Goal: Navigation & Orientation: Understand site structure

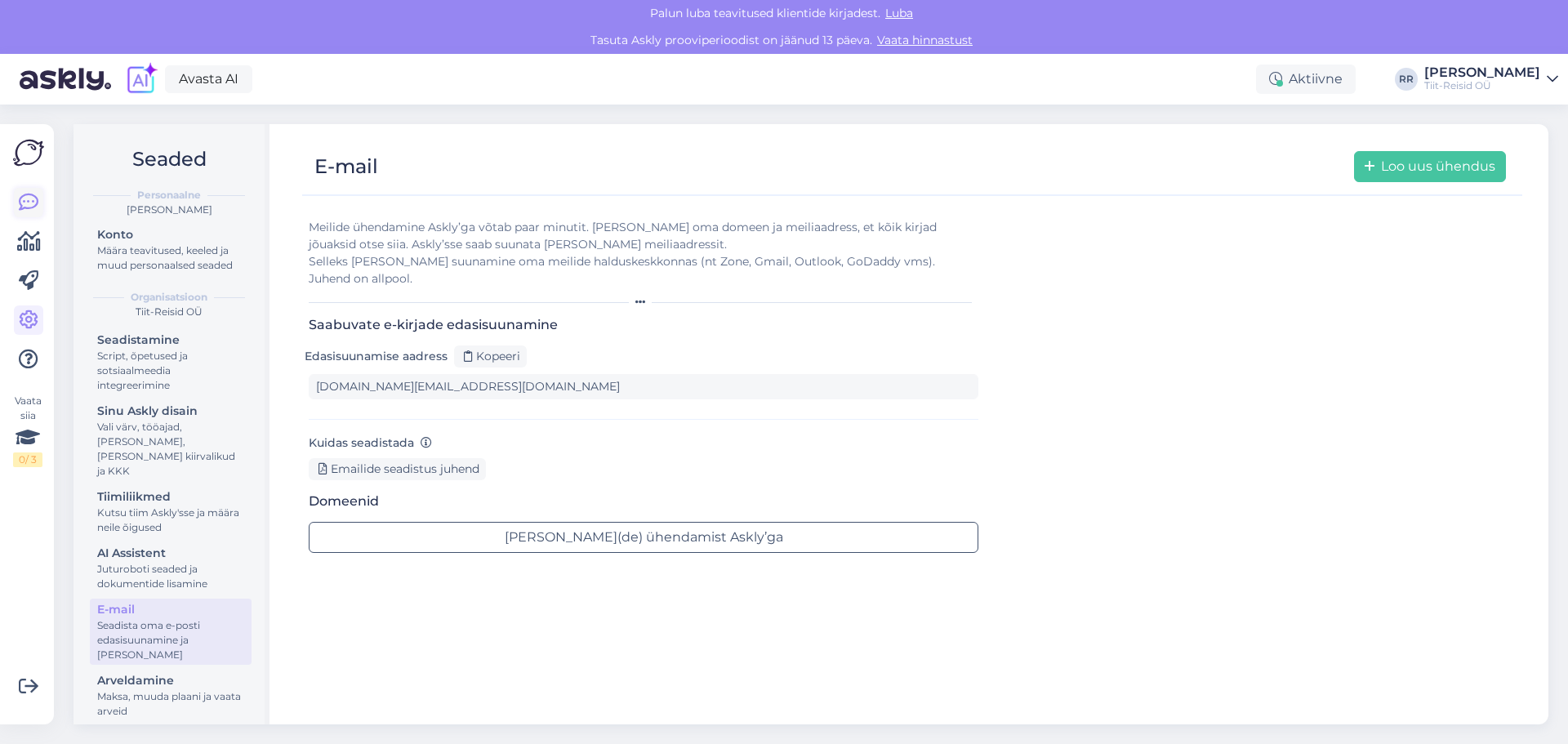
click at [35, 197] on icon at bounding box center [28, 202] width 19 height 19
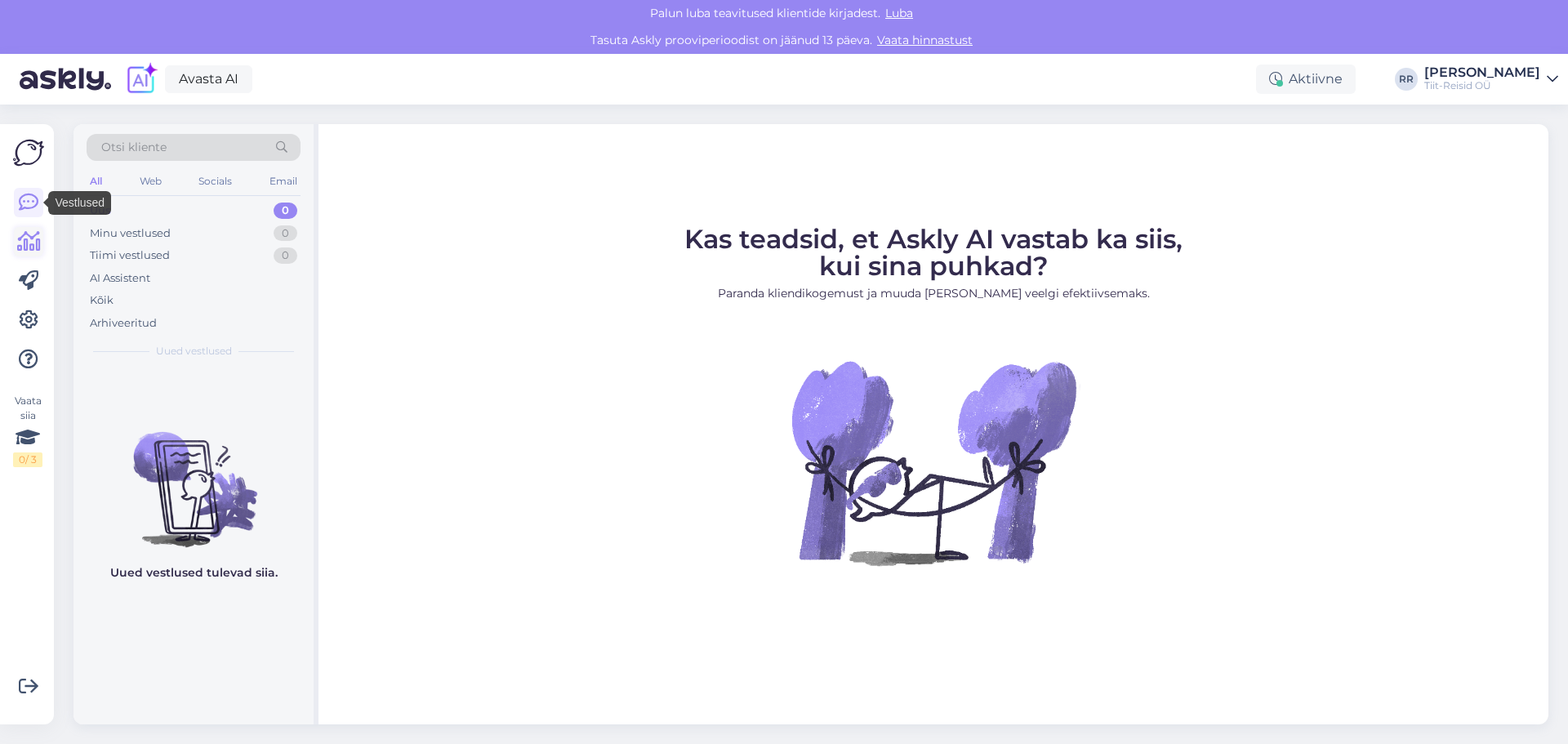
click at [24, 249] on icon at bounding box center [28, 242] width 24 height 19
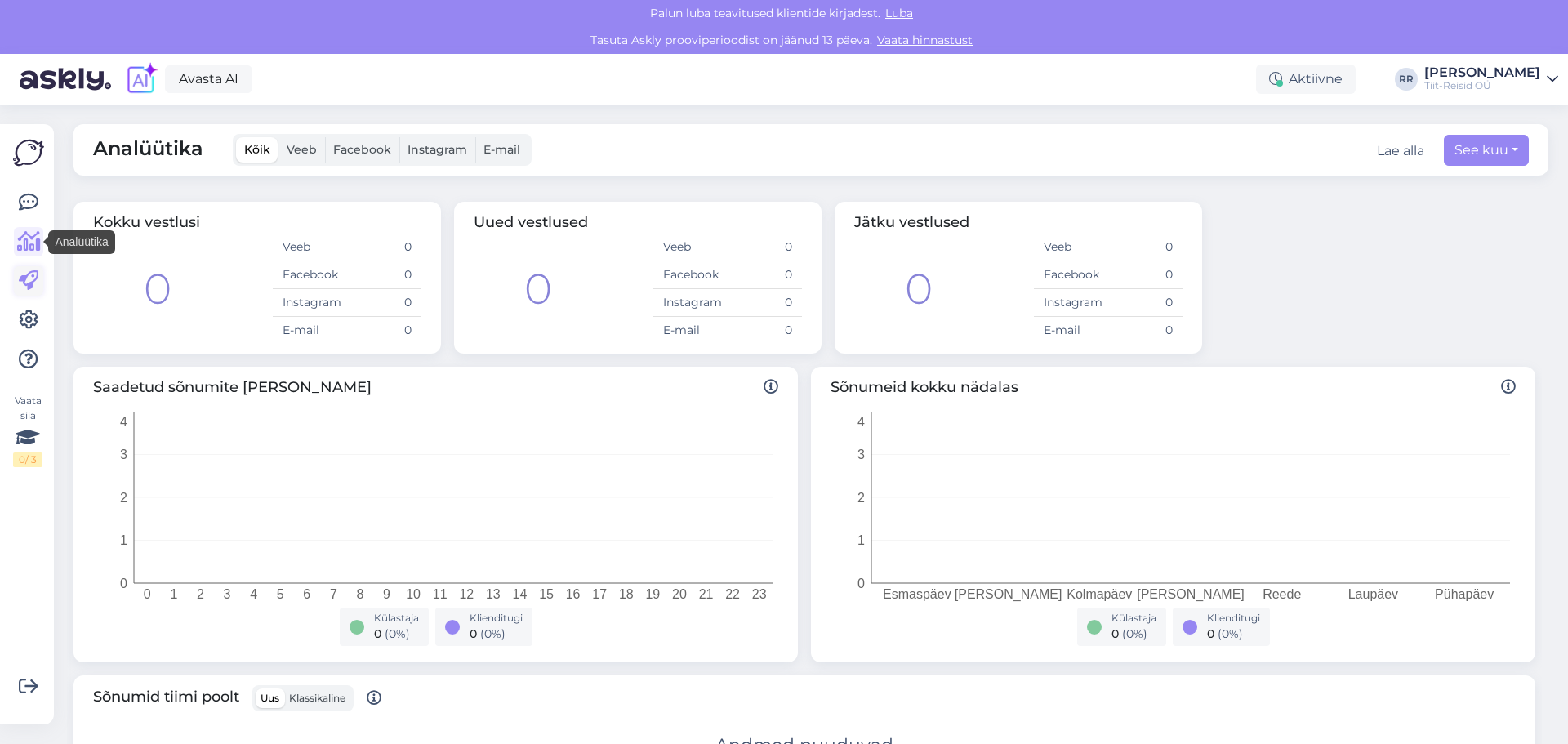
click at [23, 279] on icon at bounding box center [28, 281] width 19 height 19
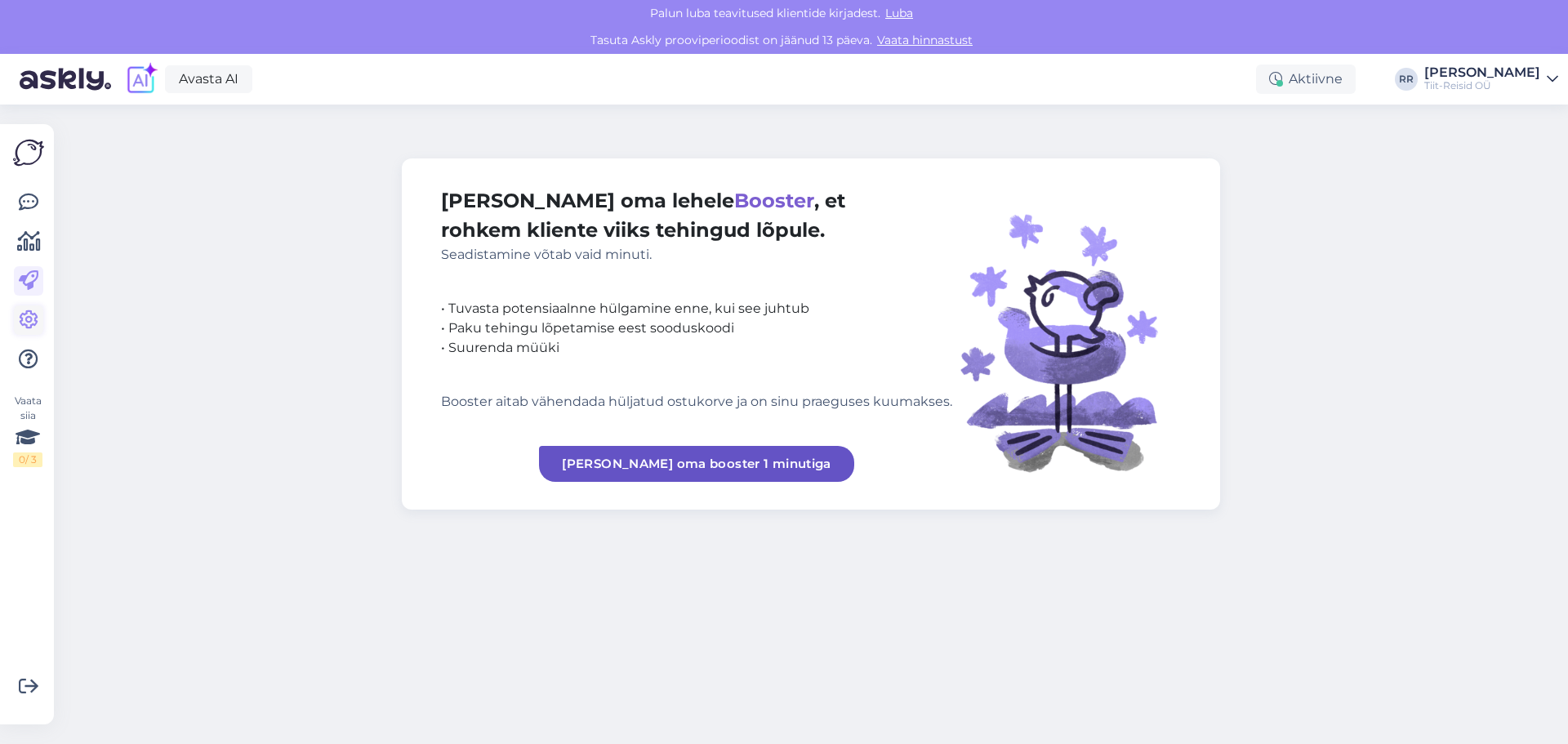
click at [33, 323] on icon at bounding box center [28, 320] width 19 height 19
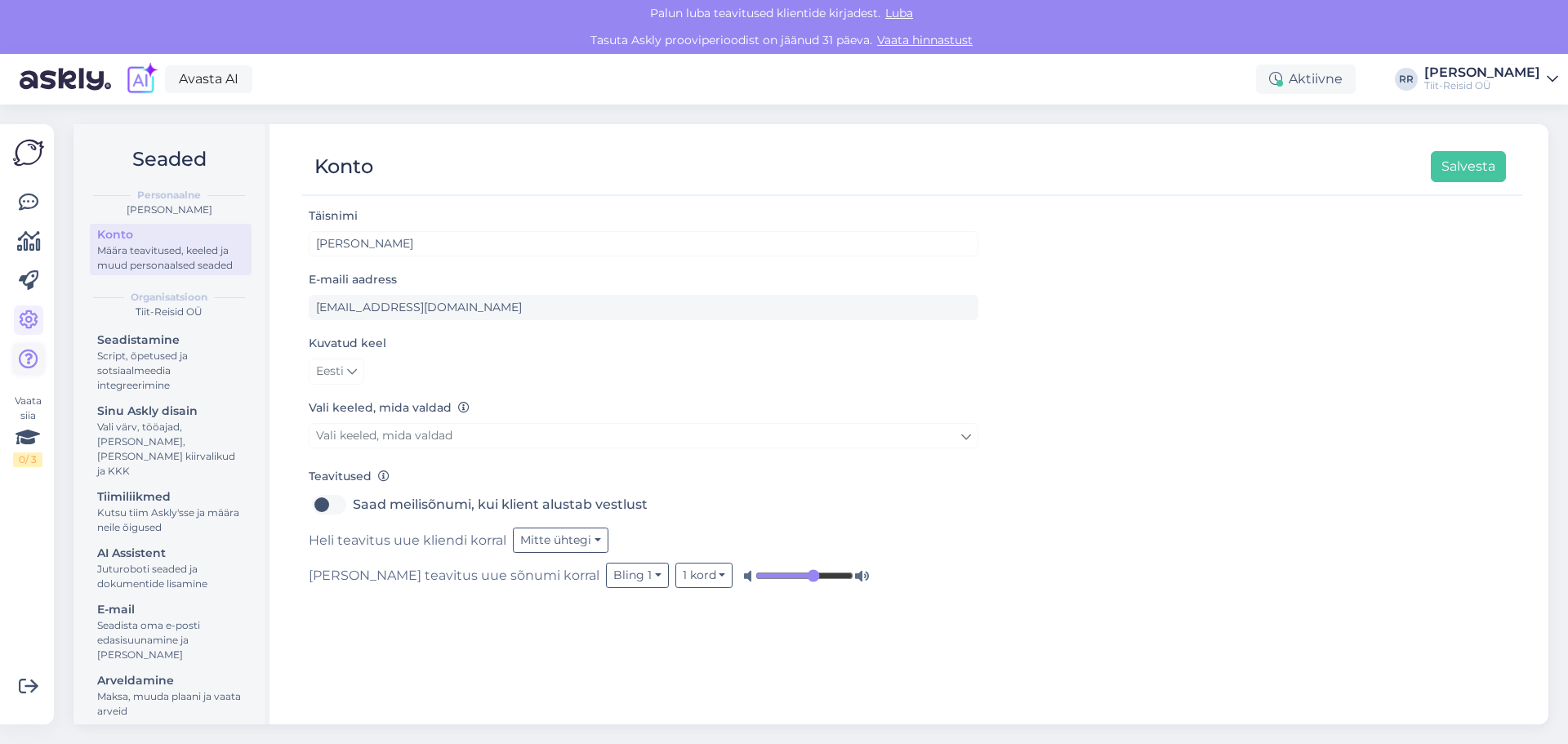
click at [27, 363] on icon at bounding box center [28, 359] width 19 height 19
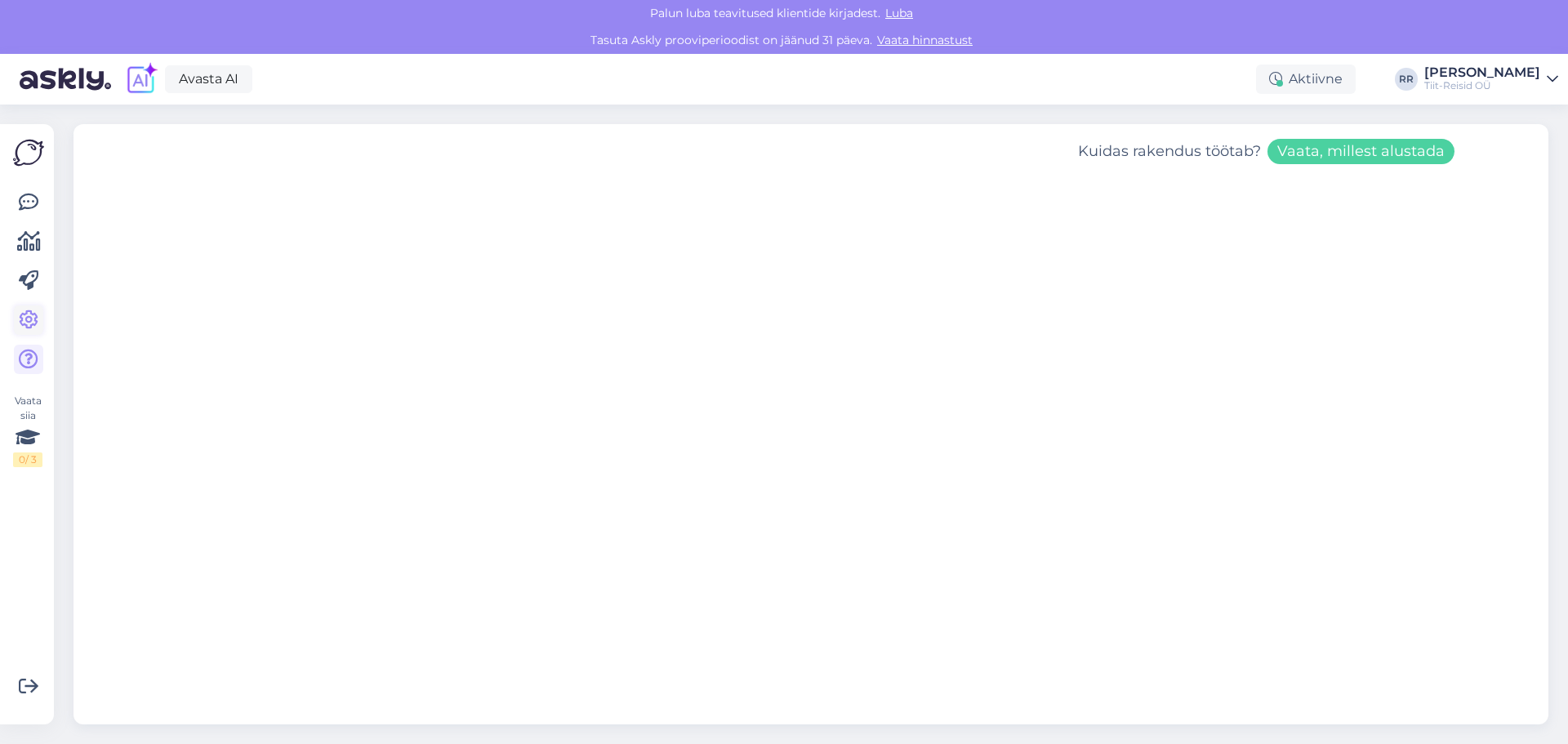
click at [32, 330] on icon at bounding box center [28, 320] width 19 height 19
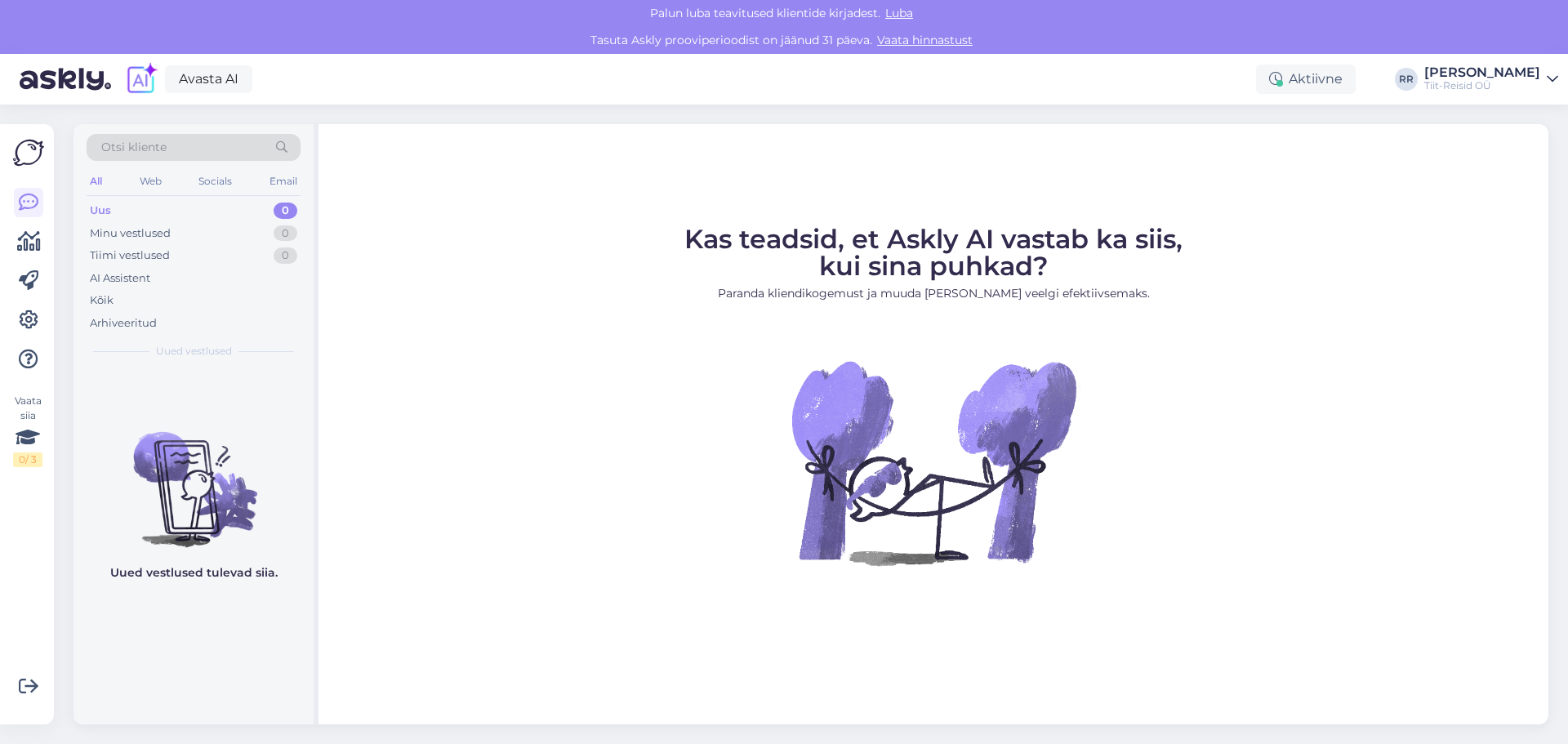
click at [67, 71] on img at bounding box center [65, 79] width 92 height 50
click at [57, 93] on img at bounding box center [65, 79] width 92 height 50
